Goal: Check status: Check status

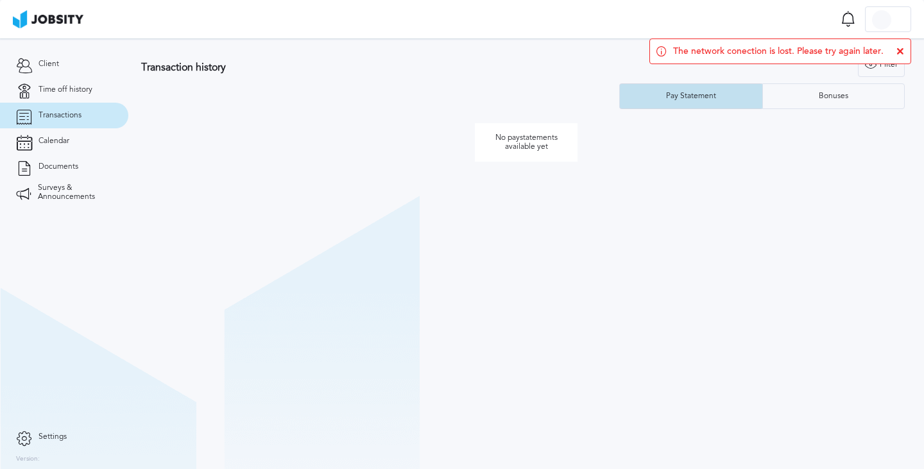
click at [730, 92] on div "Pay Statement" at bounding box center [691, 96] width 142 height 26
click at [526, 77] on div "Transaction history Filter Years Pay Statement Bonuses" at bounding box center [526, 80] width 770 height 58
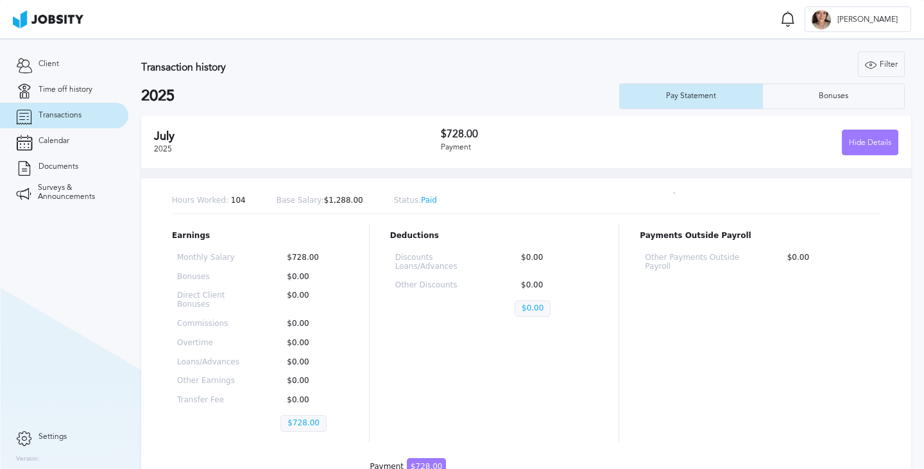
click at [477, 168] on div "Hours Worked: 104 Base Salary: $1,288.00 Status: Paid Earnings Monthly Salary $…" at bounding box center [526, 337] width 770 height 339
click at [272, 185] on div "Hours Worked: 104 Base Salary: $1,288.00 Status: Paid Earnings Monthly Salary $…" at bounding box center [526, 337] width 770 height 339
